Goal: Task Accomplishment & Management: Manage account settings

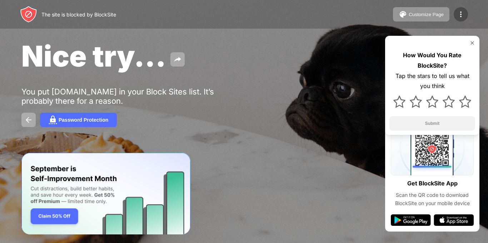
click at [461, 17] on img at bounding box center [461, 14] width 9 height 9
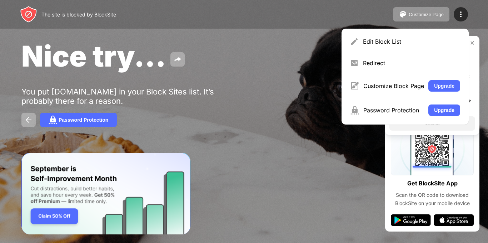
click at [432, 40] on div "Edit Block List" at bounding box center [411, 41] width 97 height 7
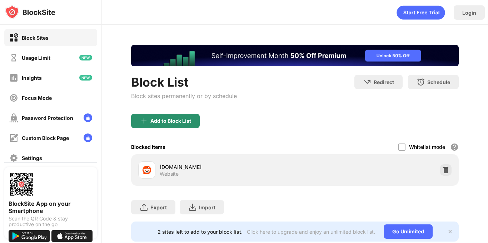
click at [170, 117] on div "Add to Block List" at bounding box center [165, 121] width 69 height 14
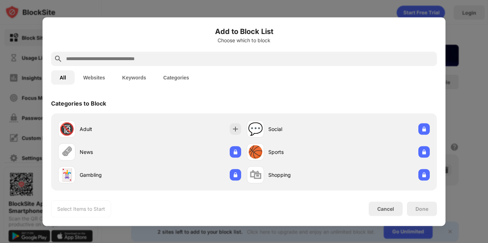
click at [150, 61] on input "text" at bounding box center [249, 58] width 369 height 9
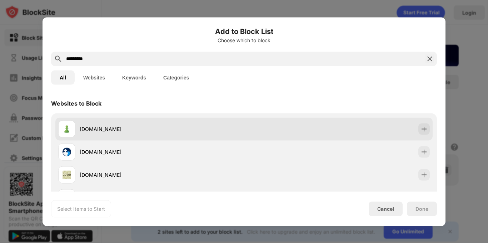
type input "*********"
click at [199, 127] on div "[DOMAIN_NAME]" at bounding box center [162, 129] width 164 height 8
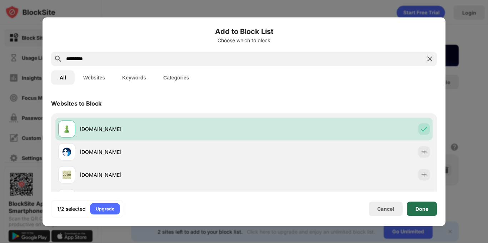
click at [421, 210] on div "Done" at bounding box center [422, 208] width 13 height 6
